Goal: Task Accomplishment & Management: Complete application form

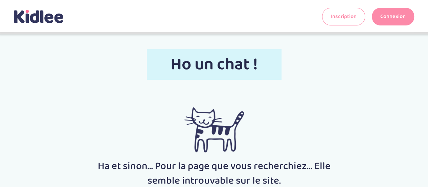
click at [381, 20] on link "Connexion" at bounding box center [393, 17] width 42 height 18
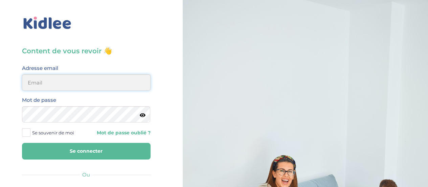
type input "0651885519"
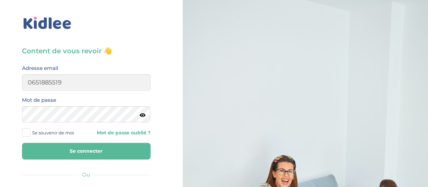
click at [76, 154] on button "Se connecter" at bounding box center [86, 151] width 129 height 17
drag, startPoint x: 71, startPoint y: 81, endPoint x: 114, endPoint y: 134, distance: 68.6
click at [47, 75] on input "0651885519" at bounding box center [86, 82] width 129 height 16
click at [144, 156] on button "Se connecter" at bounding box center [86, 151] width 129 height 17
click at [26, 132] on span at bounding box center [26, 132] width 8 height 8
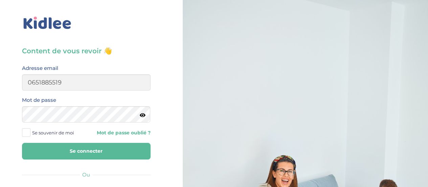
click at [0, 0] on input "Se souvenir de moi" at bounding box center [0, 0] width 0 height 0
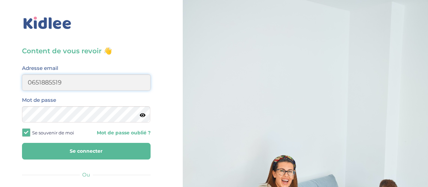
drag, startPoint x: 77, startPoint y: 81, endPoint x: 0, endPoint y: 98, distance: 78.5
click at [0, 98] on div "Content de vous revoir 👋 Avant de poursuivre veuillez vérifier que tous les cha…" at bounding box center [86, 162] width 183 height 324
type input "floraelouga@gmail.com"
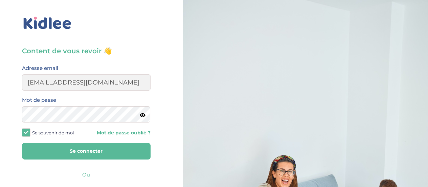
click at [93, 148] on button "Se connecter" at bounding box center [86, 151] width 129 height 17
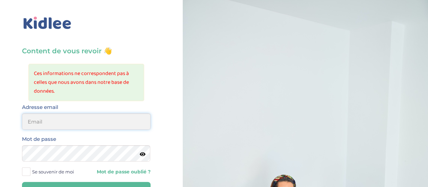
type input "0651885519"
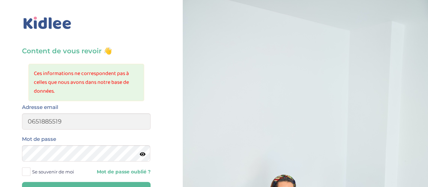
click at [26, 170] on span at bounding box center [26, 171] width 8 height 8
click at [0, 0] on input "Se souvenir de moi" at bounding box center [0, 0] width 0 height 0
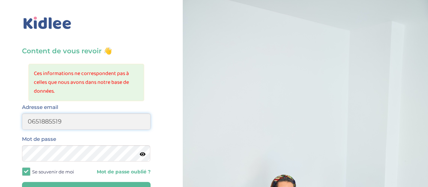
drag, startPoint x: 62, startPoint y: 121, endPoint x: 0, endPoint y: 124, distance: 61.7
click at [0, 124] on div "Content de vous revoir 👋 Ces informations ne correspondent pas à celles que nou…" at bounding box center [86, 181] width 183 height 363
drag, startPoint x: 87, startPoint y: 121, endPoint x: 68, endPoint y: 125, distance: 20.1
click at [68, 125] on input "floraelouga@yahoo.com" at bounding box center [86, 121] width 129 height 16
click at [68, 125] on input "floraelouga@gmail.com" at bounding box center [86, 121] width 129 height 16
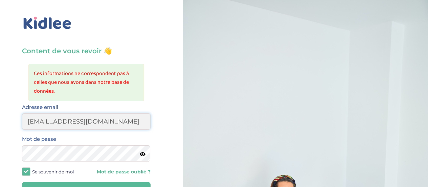
type input "floraelouga@gmail.com"
click at [83, 181] on form "Adresse email floraelouga@gmail.com Mot de passe Se souvenir de moi Mot de pass…" at bounding box center [86, 151] width 129 height 96
click at [84, 183] on button "Se connecter" at bounding box center [86, 190] width 129 height 17
type input "0651885519"
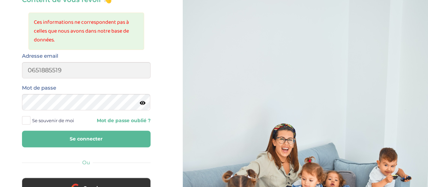
scroll to position [89, 0]
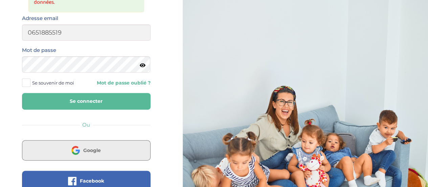
click at [88, 147] on span "Google" at bounding box center [92, 150] width 18 height 7
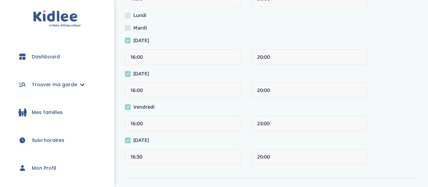
drag, startPoint x: 433, startPoint y: 44, endPoint x: 423, endPoint y: 99, distance: 55.5
click at [423, 99] on html "trouver ma garde Dashboard Mon profil Mes famille Mes documents Dashboard Trouv…" at bounding box center [214, 73] width 428 height 357
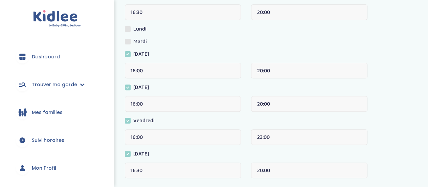
scroll to position [95, 0]
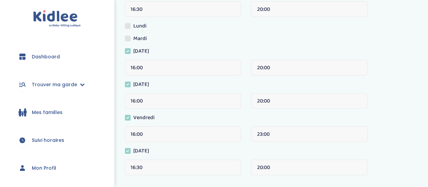
click at [128, 51] on span at bounding box center [128, 51] width 6 height 6
click at [0, 0] on input "Mercredi" at bounding box center [0, 0] width 0 height 0
click at [128, 87] on label "Jeudi" at bounding box center [139, 85] width 29 height 10
click at [0, 0] on input "Jeudi" at bounding box center [0, 0] width 0 height 0
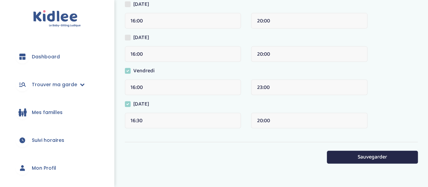
scroll to position [150, 0]
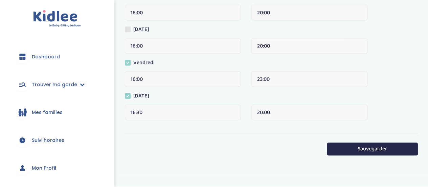
click at [148, 109] on div "16:30" at bounding box center [183, 112] width 116 height 16
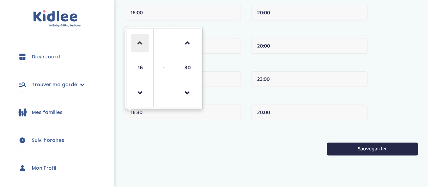
click at [143, 47] on span at bounding box center [140, 43] width 18 height 18
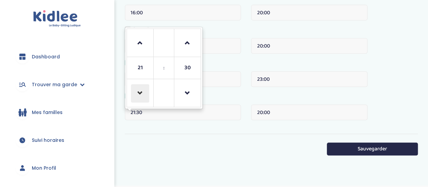
click at [143, 99] on span at bounding box center [140, 93] width 18 height 18
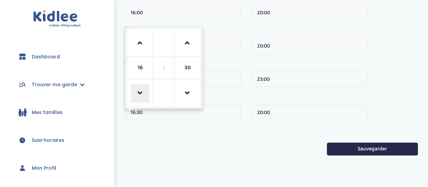
click at [143, 99] on span at bounding box center [140, 93] width 18 height 18
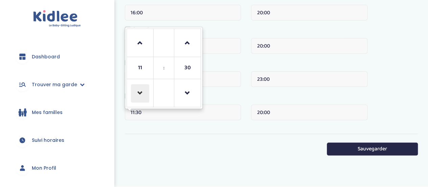
click at [143, 99] on span at bounding box center [140, 93] width 18 height 18
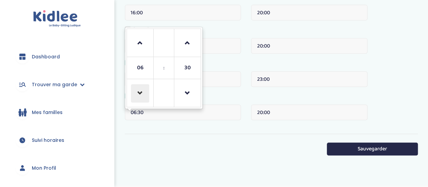
click at [143, 99] on span at bounding box center [140, 93] width 18 height 18
click at [138, 50] on span at bounding box center [140, 43] width 18 height 18
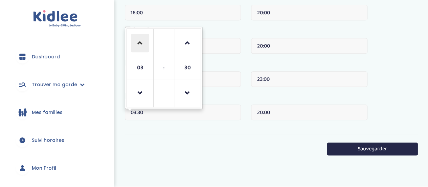
click at [138, 50] on span at bounding box center [140, 43] width 18 height 18
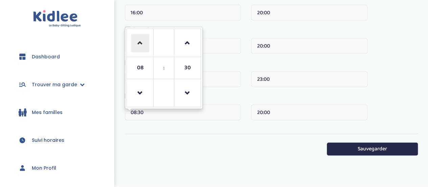
click at [138, 50] on span at bounding box center [140, 43] width 18 height 18
type input "10:30"
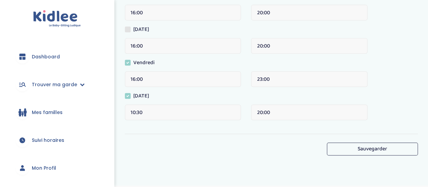
click at [376, 148] on button "Sauvegarder" at bounding box center [372, 148] width 91 height 13
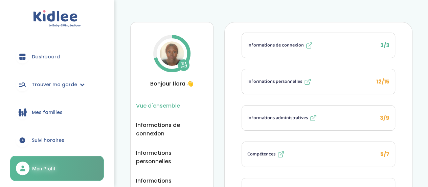
click at [276, 150] on span "Compétences" at bounding box center [262, 153] width 28 height 7
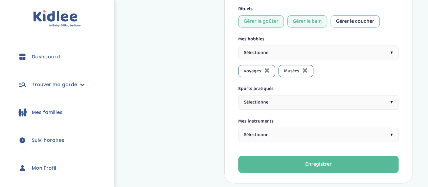
scroll to position [316, 0]
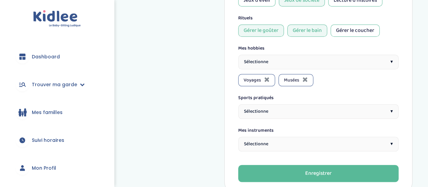
drag, startPoint x: 433, startPoint y: 40, endPoint x: 432, endPoint y: 140, distance: 100.6
click at [338, 139] on div "Sélectionne ▾" at bounding box center [318, 143] width 161 height 15
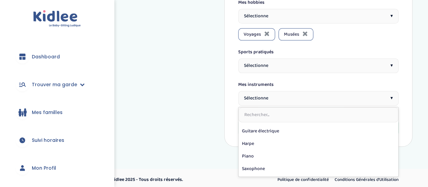
scroll to position [159, 0]
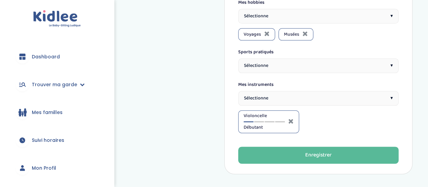
click at [295, 91] on div "Sélectionne ▾" at bounding box center [318, 98] width 161 height 15
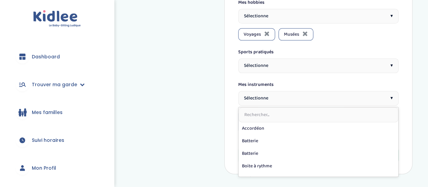
click at [299, 107] on input "text" at bounding box center [319, 114] width 160 height 15
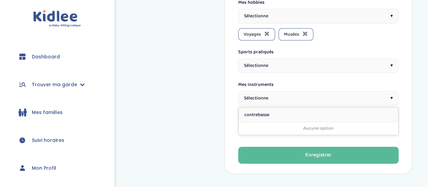
type input "contrebasse"
drag, startPoint x: 299, startPoint y: 105, endPoint x: 209, endPoint y: 106, distance: 90.8
click at [259, 121] on div at bounding box center [259, 121] width 10 height 1
click at [274, 121] on div at bounding box center [270, 121] width 10 height 1
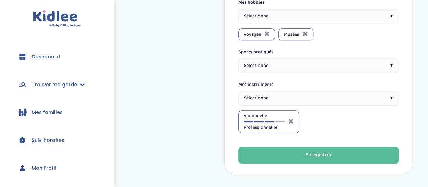
click at [284, 117] on div "Violoncelle Professionnel(le)" at bounding box center [264, 121] width 41 height 19
click at [279, 117] on div "Violoncelle Professionnel(le)" at bounding box center [264, 121] width 41 height 19
click at [280, 116] on div "Violoncelle Professionnel(le)" at bounding box center [264, 121] width 41 height 19
click at [280, 121] on div at bounding box center [280, 121] width 10 height 1
click at [273, 118] on div "Violoncelle Expert(e)" at bounding box center [264, 121] width 41 height 19
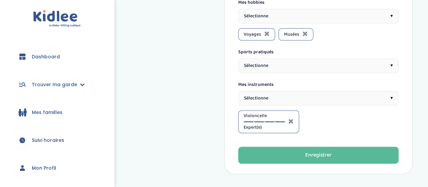
click at [270, 121] on div at bounding box center [270, 121] width 10 height 1
click at [280, 61] on div "Sélectionne ▾" at bounding box center [318, 65] width 161 height 15
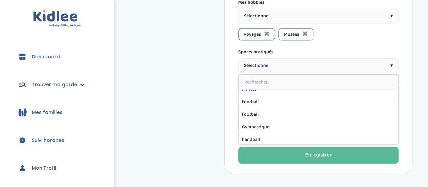
scroll to position [110, 0]
click at [286, 77] on input "text" at bounding box center [319, 82] width 160 height 15
type input "l"
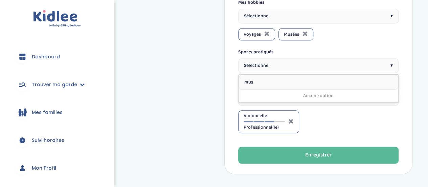
type input "mus"
click at [322, 123] on div "Violoncelle Professionnel(le)" at bounding box center [318, 121] width 161 height 23
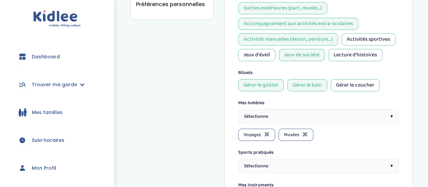
scroll to position [239, 0]
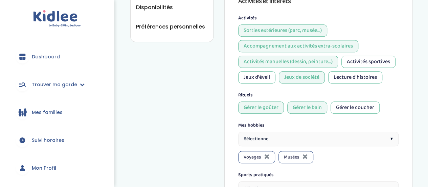
click at [304, 134] on div "Sélectionne ▾" at bounding box center [318, 138] width 161 height 15
click at [278, 138] on div "Sélectionne ▾" at bounding box center [318, 138] width 161 height 15
click at [269, 148] on input "text" at bounding box center [319, 155] width 160 height 15
type input "cin"
click at [266, 135] on span "Sélectionne" at bounding box center [256, 138] width 24 height 7
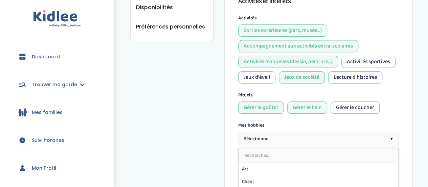
click at [266, 135] on span "Sélectionne" at bounding box center [256, 138] width 24 height 7
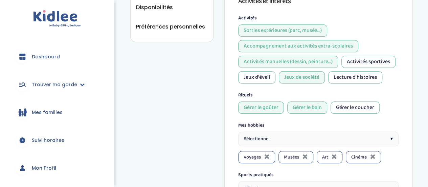
click at [257, 135] on span "Sélectionne" at bounding box center [256, 138] width 24 height 7
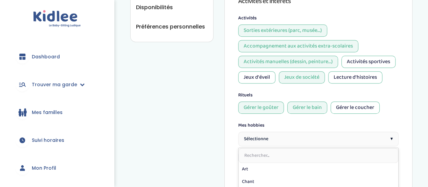
click at [253, 153] on input "text" at bounding box center [319, 155] width 160 height 15
type input "P"
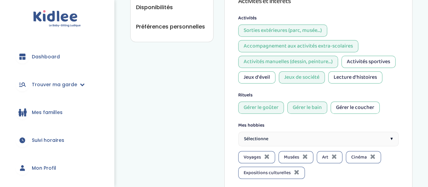
click at [265, 139] on span "Sélectionne" at bounding box center [256, 138] width 24 height 7
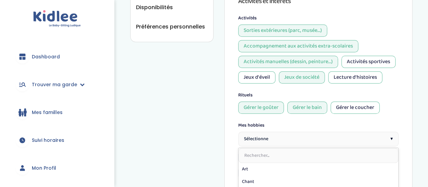
click at [265, 153] on input "text" at bounding box center [319, 155] width 160 height 15
type input "P"
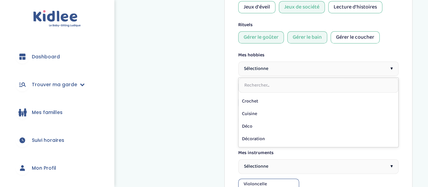
scroll to position [126, 0]
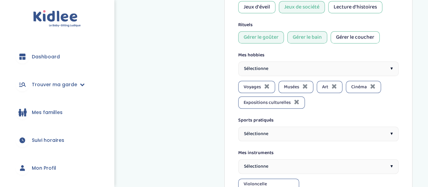
click at [275, 61] on div "Sélectionne ▾" at bounding box center [318, 68] width 161 height 15
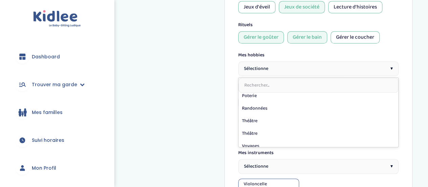
scroll to position [347, 0]
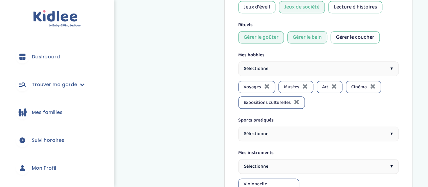
click at [291, 71] on div "Sélectionne ▾" at bounding box center [318, 68] width 161 height 15
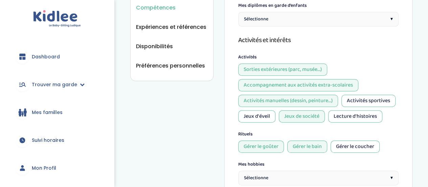
scroll to position [197, 0]
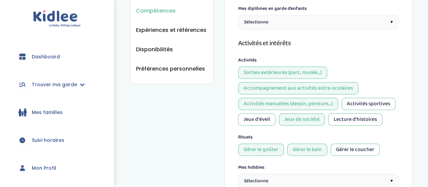
click at [356, 148] on div "Gérer le coucher" at bounding box center [355, 149] width 49 height 12
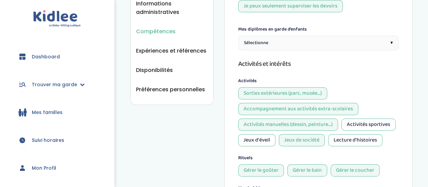
scroll to position [171, 0]
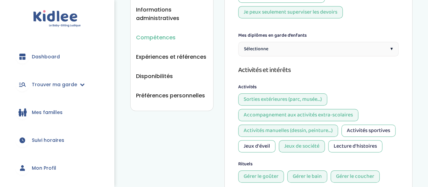
click at [317, 42] on div "Sélectionne ▾" at bounding box center [318, 49] width 161 height 15
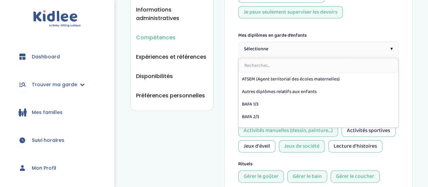
click at [400, 47] on div "Il faut enregistrer tes modifications en cliquant sur "Enregistrer" en bas de l…" at bounding box center [319, 115] width 188 height 529
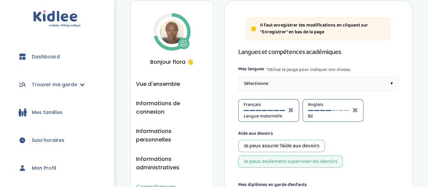
scroll to position [47, 0]
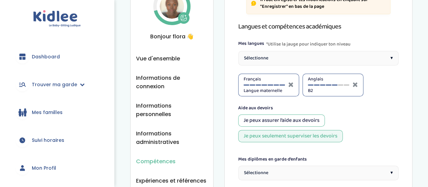
click at [335, 84] on div at bounding box center [334, 84] width 5 height 1
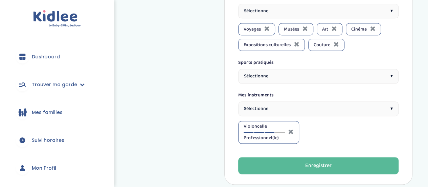
scroll to position [405, 0]
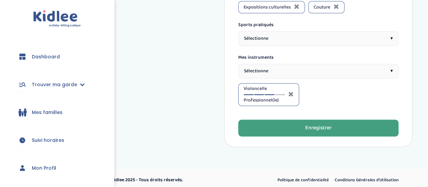
click at [307, 124] on div "Enregistrer" at bounding box center [318, 128] width 26 height 8
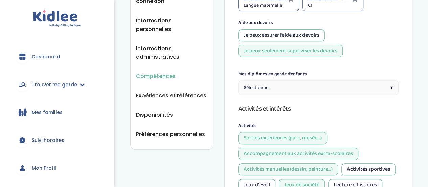
scroll to position [129, 0]
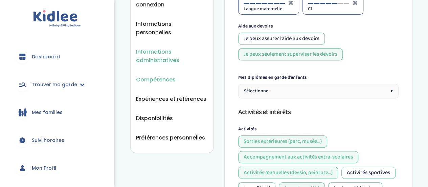
click at [149, 48] on span "Informations administratives" at bounding box center [172, 55] width 72 height 17
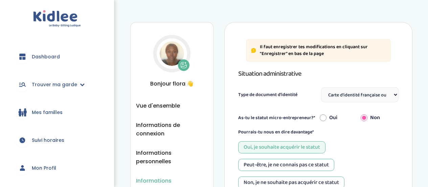
select select "Carte d'identité française ou Passeport français daté de moins de 5 ans"
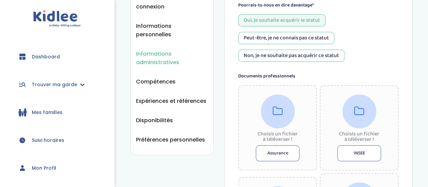
drag, startPoint x: 433, startPoint y: 27, endPoint x: 422, endPoint y: 59, distance: 33.9
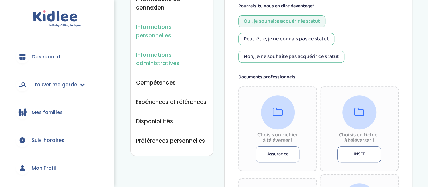
click at [163, 25] on span "Informations personnelles" at bounding box center [172, 31] width 72 height 17
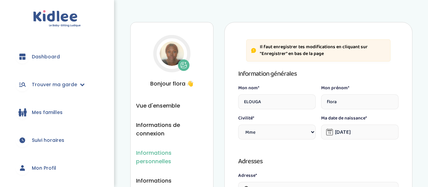
select select "1"
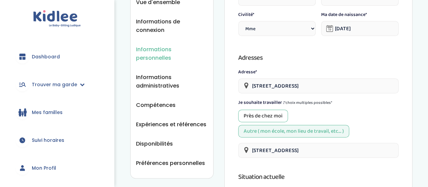
drag, startPoint x: 433, startPoint y: 22, endPoint x: 433, endPoint y: 52, distance: 29.8
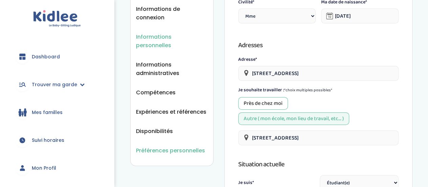
click at [153, 146] on span "Préférences personnelles" at bounding box center [170, 150] width 69 height 8
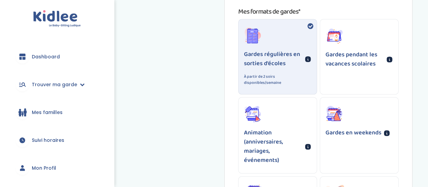
scroll to position [466, 0]
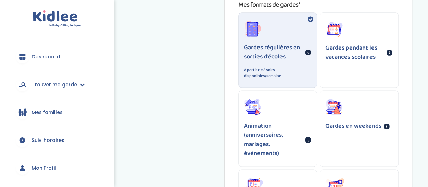
click at [347, 31] on div "Gardes pendant les vacances scolaires" at bounding box center [359, 41] width 78 height 57
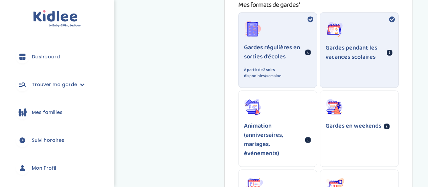
click at [368, 74] on div "Gardes pendant les vacances scolaires" at bounding box center [359, 49] width 79 height 75
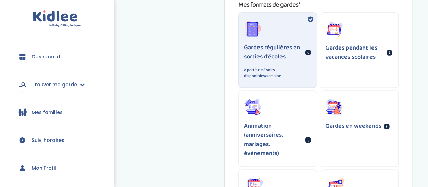
click at [365, 106] on div "Gardes en weekends" at bounding box center [359, 114] width 78 height 48
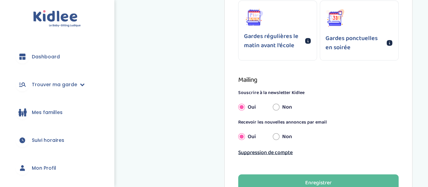
scroll to position [608, 0]
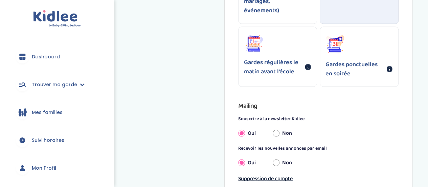
click at [337, 69] on p "Gardes ponctuelles en soirée" at bounding box center [355, 69] width 59 height 18
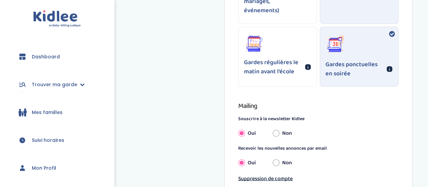
scroll to position [690, 0]
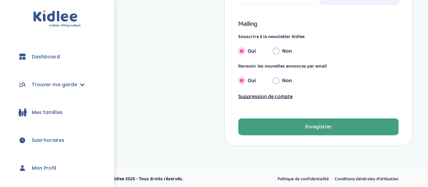
click at [310, 123] on div "Enregistrer" at bounding box center [318, 127] width 26 height 8
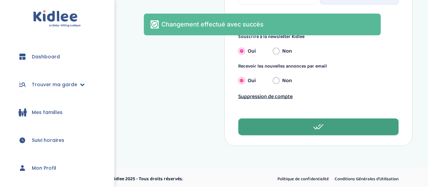
click at [56, 91] on link "Trouver ma garde" at bounding box center [57, 84] width 94 height 24
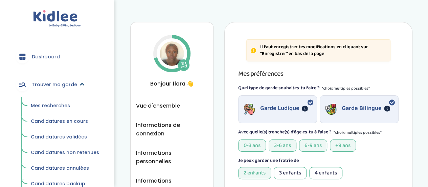
click at [33, 82] on span "Trouver ma garde" at bounding box center [54, 84] width 45 height 7
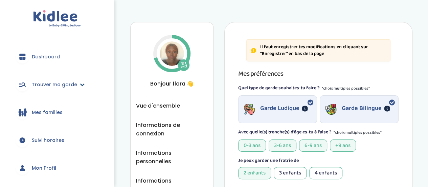
click at [43, 89] on link "Trouver ma garde" at bounding box center [57, 84] width 94 height 24
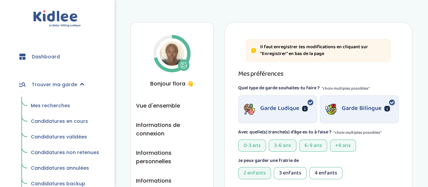
click at [55, 102] on span "Mes recherches" at bounding box center [50, 105] width 39 height 7
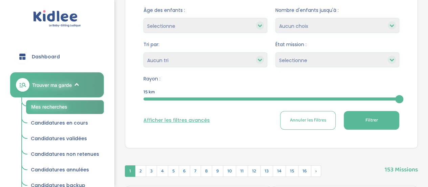
scroll to position [113, 0]
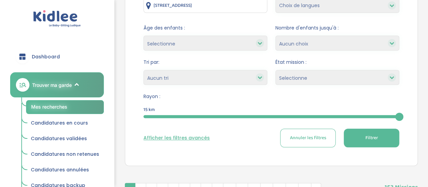
click at [204, 70] on select "Heures par semaine (croissant) Heures par semaine (décroissant) Date de démarra…" at bounding box center [206, 77] width 124 height 15
click at [256, 68] on div "Tri par: Heures par semaine (croissant) Heures par semaine (décroissant) Date d…" at bounding box center [206, 72] width 124 height 26
click at [193, 142] on div "Afficher les filtres avancés Annuler les filtres Filtrer" at bounding box center [272, 137] width 256 height 19
click at [195, 138] on button "Afficher les filtres avancés" at bounding box center [177, 137] width 66 height 7
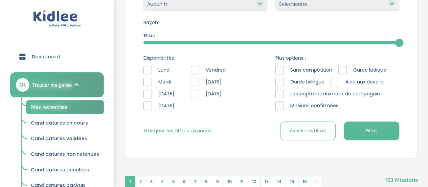
scroll to position [190, 0]
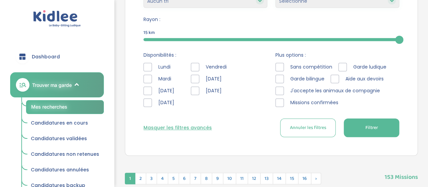
click at [199, 79] on div at bounding box center [195, 79] width 8 height 8
click at [198, 66] on div at bounding box center [195, 67] width 8 height 8
click at [375, 126] on span "Filtrer" at bounding box center [371, 127] width 13 height 7
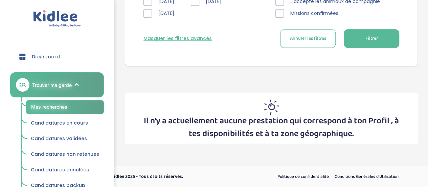
scroll to position [147, 0]
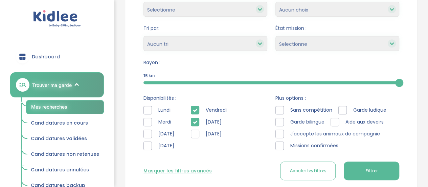
click at [197, 120] on icon at bounding box center [195, 122] width 5 height 5
click at [361, 164] on button "Filtrer" at bounding box center [372, 170] width 56 height 19
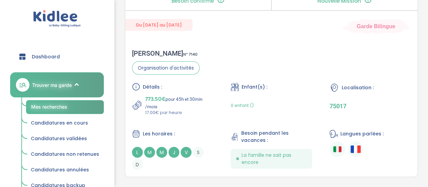
scroll to position [2153, 0]
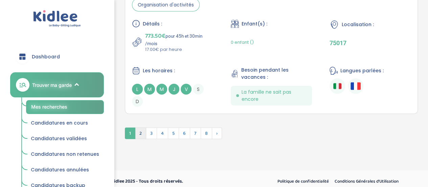
click at [144, 127] on span "2" at bounding box center [140, 133] width 11 height 12
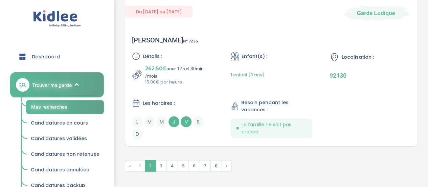
scroll to position [2141, 0]
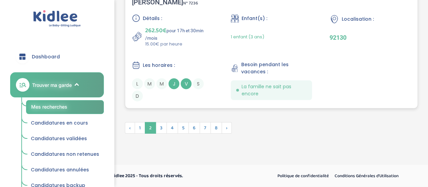
click at [198, 87] on span "S" at bounding box center [198, 83] width 11 height 11
click at [248, 86] on span "La famille ne sait pas encore" at bounding box center [274, 90] width 65 height 14
click at [154, 65] on span "Les horaires :" at bounding box center [159, 65] width 32 height 7
drag, startPoint x: 154, startPoint y: 65, endPoint x: 163, endPoint y: 73, distance: 12.5
click at [155, 66] on span "Les horaires :" at bounding box center [159, 65] width 32 height 7
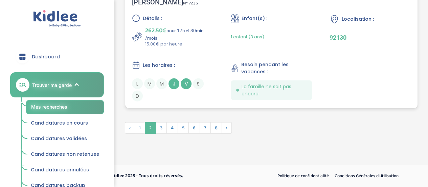
click at [165, 76] on div "Les horaires : L M M J V S D" at bounding box center [172, 81] width 81 height 40
click at [174, 70] on div "Les horaires : L M M J V S D" at bounding box center [172, 81] width 81 height 40
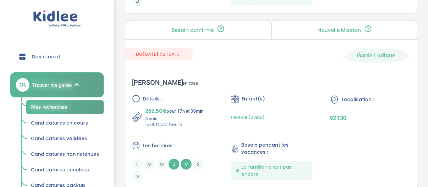
scroll to position [2052, 0]
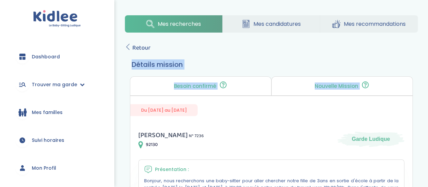
drag, startPoint x: 425, startPoint y: 40, endPoint x: 433, endPoint y: 71, distance: 31.5
click at [126, 49] on icon at bounding box center [128, 47] width 6 height 6
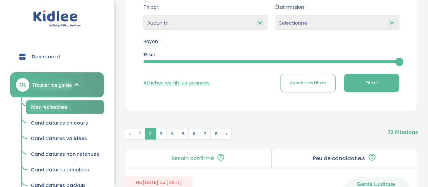
scroll to position [171, 0]
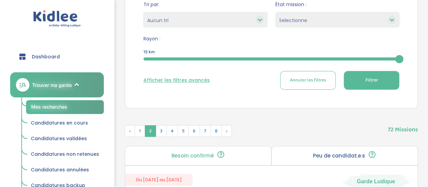
click at [173, 77] on button "Afficher les filtres avancés" at bounding box center [177, 80] width 66 height 7
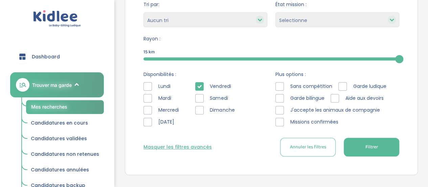
click at [344, 84] on div at bounding box center [343, 86] width 8 height 8
click at [345, 85] on div at bounding box center [343, 86] width 8 height 8
click at [280, 87] on div at bounding box center [280, 86] width 8 height 8
click at [358, 143] on button "Filtrer" at bounding box center [372, 147] width 56 height 19
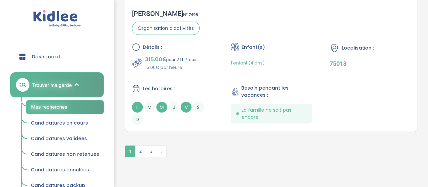
scroll to position [2113, 0]
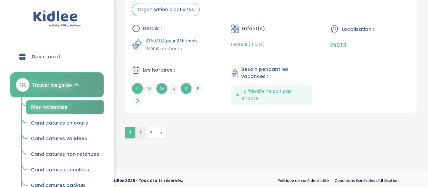
click at [137, 128] on span "2" at bounding box center [140, 133] width 11 height 12
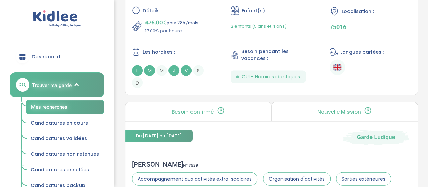
scroll to position [2132, 0]
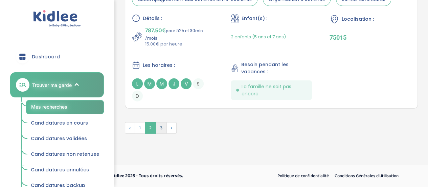
click at [160, 124] on span "3" at bounding box center [161, 128] width 11 height 12
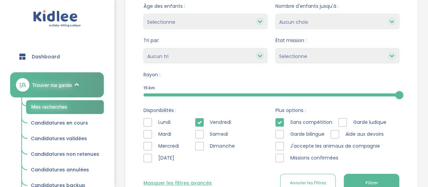
scroll to position [133, 0]
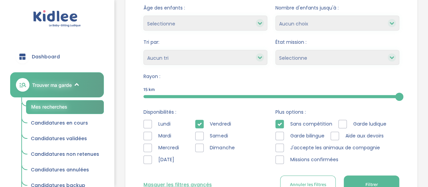
click at [74, 124] on span "Candidatures en cours" at bounding box center [59, 122] width 57 height 7
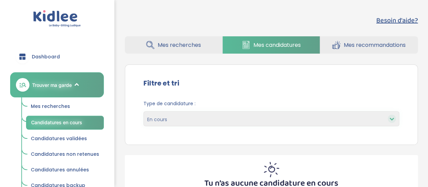
drag, startPoint x: 433, startPoint y: 34, endPoint x: 419, endPoint y: 28, distance: 15.3
click at [419, 28] on html "trouver ma garde Dashboard Mon profil Mes famille Mes documents Dashboard Trouv…" at bounding box center [214, 118] width 428 height 237
click at [190, 50] on link "Mes recherches" at bounding box center [174, 44] width 98 height 17
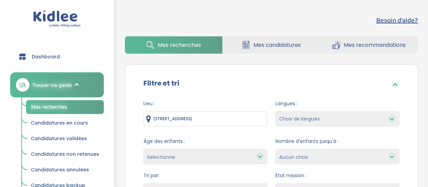
click at [305, 44] on link "Mes candidatures" at bounding box center [272, 44] width 98 height 17
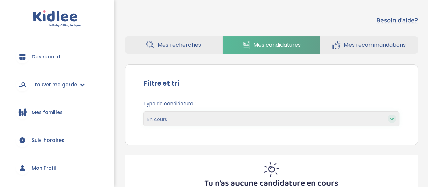
click at [263, 127] on div "Type de candidature : En cours Validées Non retenues Annulées Backup" at bounding box center [271, 115] width 276 height 41
click at [253, 116] on select "En cours Validées Non retenues Annulées Backup" at bounding box center [272, 118] width 256 height 15
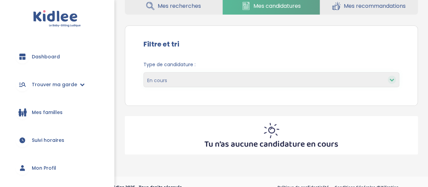
scroll to position [50, 0]
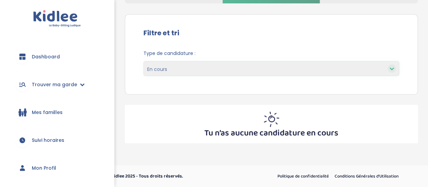
click at [267, 66] on select "En cours Validées Non retenues Annulées Backup" at bounding box center [272, 68] width 256 height 15
click at [204, 125] on div "Tu n’as aucune candidature en cours" at bounding box center [271, 124] width 293 height 38
click at [210, 67] on select "En cours Validées Non retenues Annulées Backup" at bounding box center [272, 68] width 256 height 15
select select "backup"
click at [144, 61] on select "En cours Validées Non retenues Annulées Backup" at bounding box center [272, 68] width 256 height 15
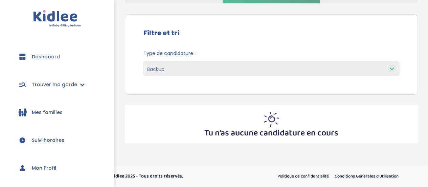
click at [189, 68] on select "En cours Validées Non retenues Annulées Backup" at bounding box center [272, 68] width 256 height 15
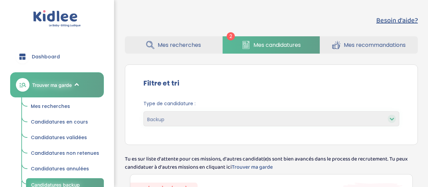
select select "backup"
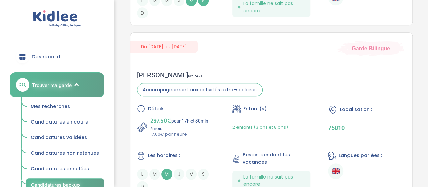
scroll to position [315, 0]
click at [217, 138] on div "Détails : 297.50€ pour 17h et 30min /mois 17.00€ par heure Enfant(s) : 2 enfant…" at bounding box center [271, 147] width 269 height 87
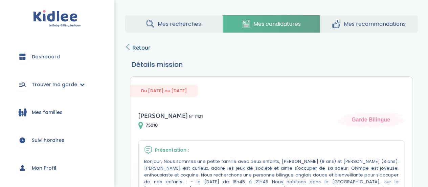
click at [135, 51] on span "Retour" at bounding box center [141, 47] width 18 height 9
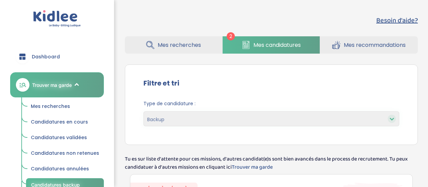
select select "backup"
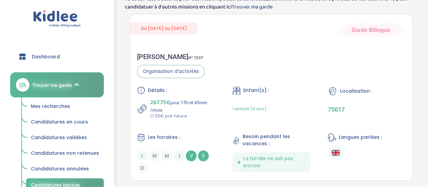
scroll to position [152, 0]
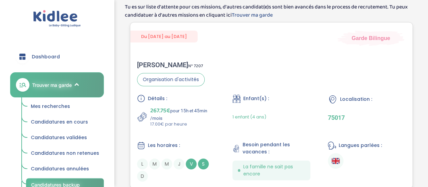
click at [228, 59] on div "Sabah F . N° 7207 Organisation d'activités Détails : 267.75€ pour 15h et 45min …" at bounding box center [271, 121] width 282 height 134
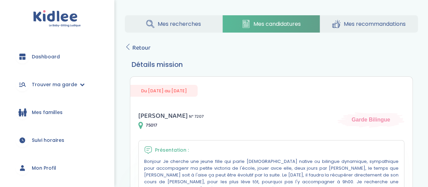
click at [324, 66] on h3 "Détails mission" at bounding box center [272, 64] width 280 height 10
click at [128, 46] on icon at bounding box center [128, 47] width 6 height 6
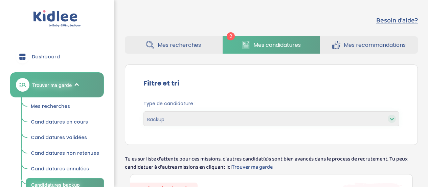
select select "backup"
